Goal: Consume media (video, audio)

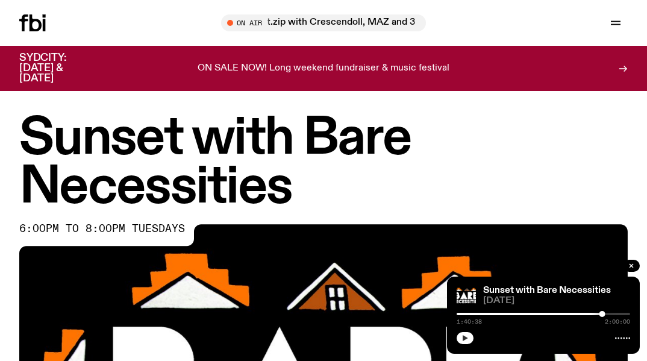
click at [465, 334] on icon "button" at bounding box center [464, 337] width 7 height 7
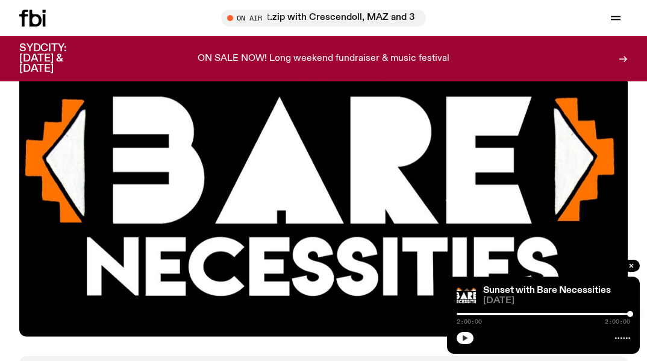
scroll to position [220, 0]
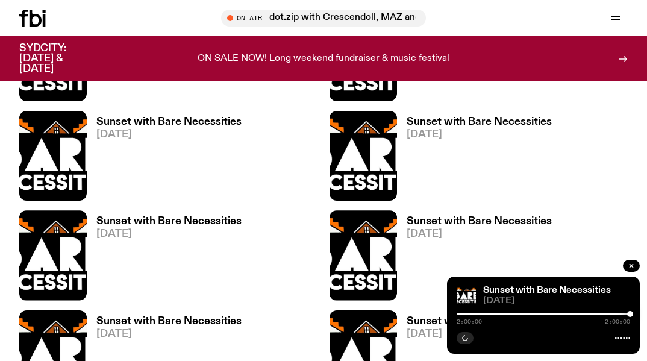
scroll to position [1077, 0]
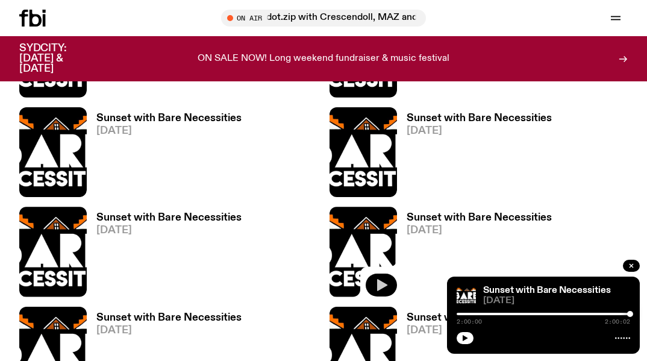
click at [381, 285] on icon "button" at bounding box center [382, 285] width 10 height 12
